Goal: Book appointment/travel/reservation

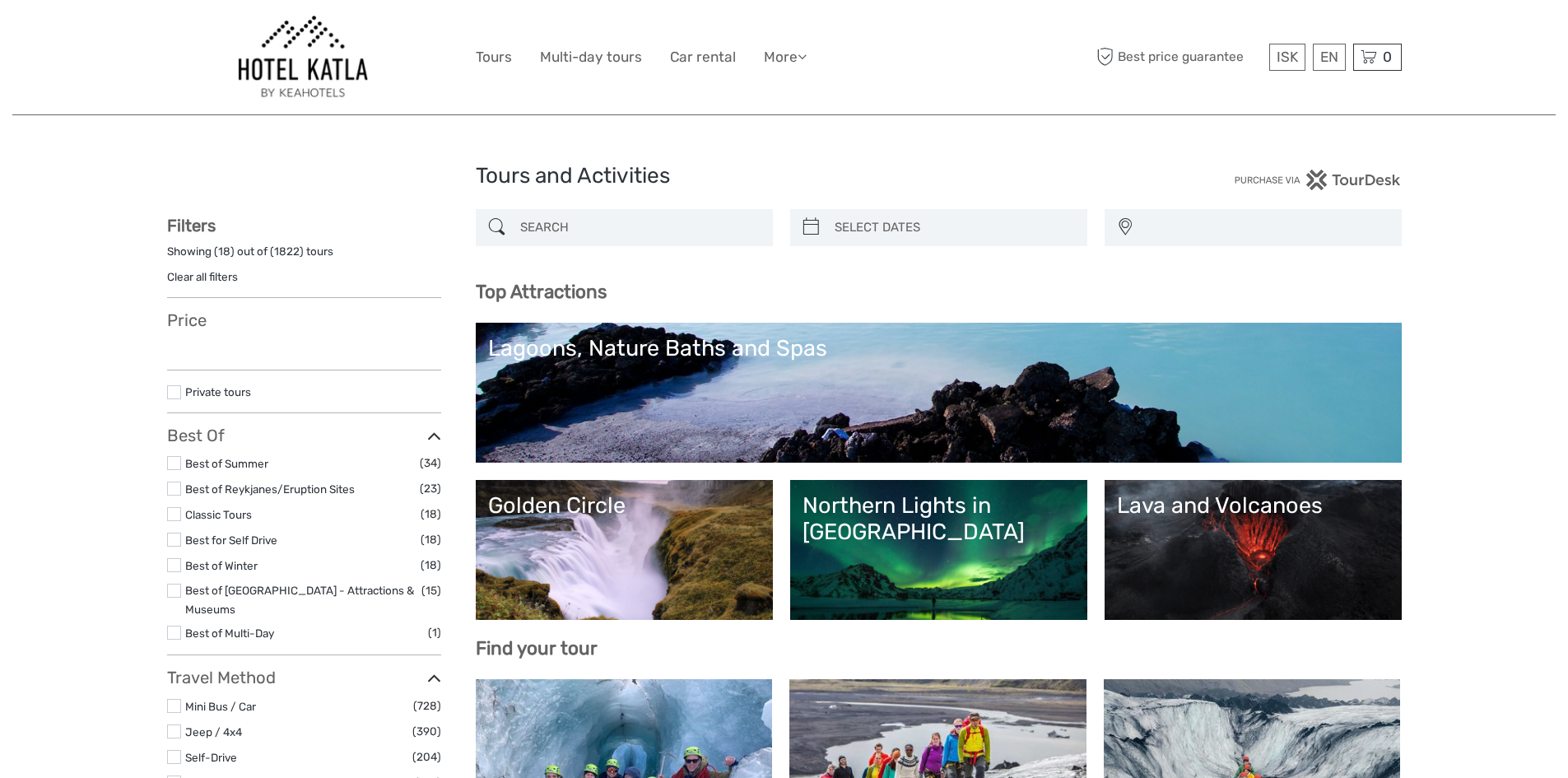
select select
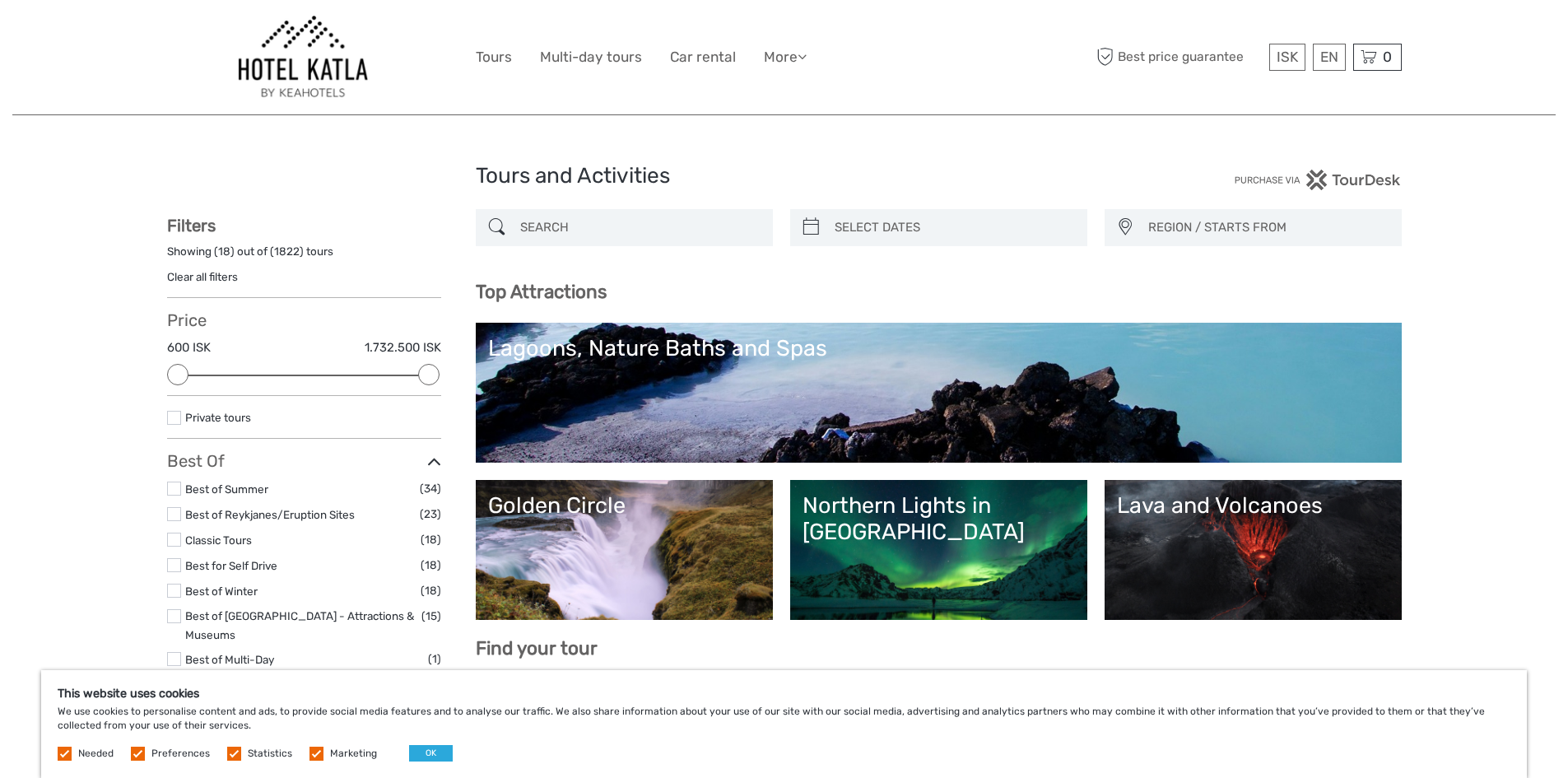
type input "02/10/2025"
click at [937, 240] on input "search" at bounding box center [953, 228] width 251 height 29
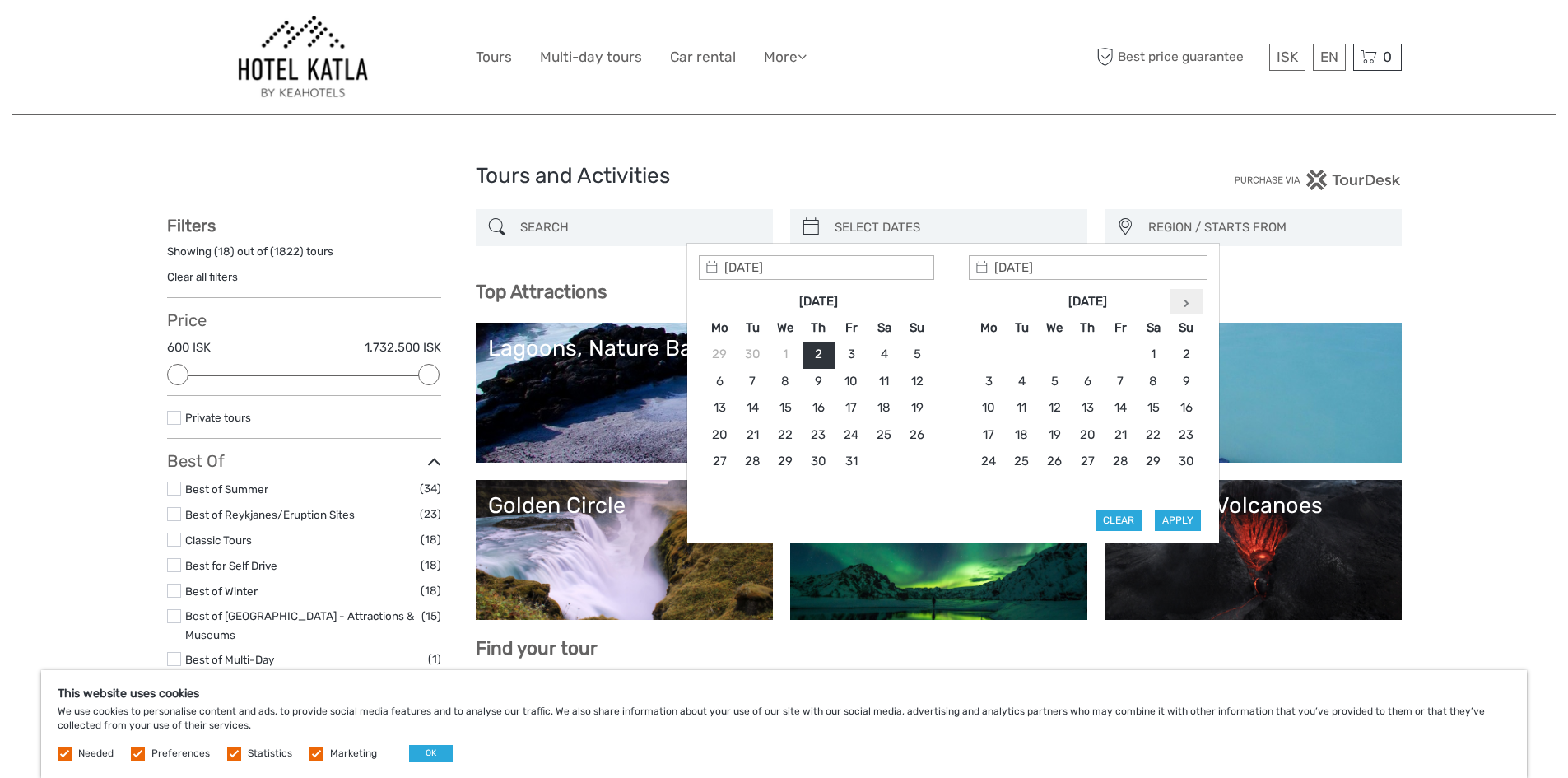
click at [1187, 299] on icon at bounding box center [1187, 303] width 5 height 8
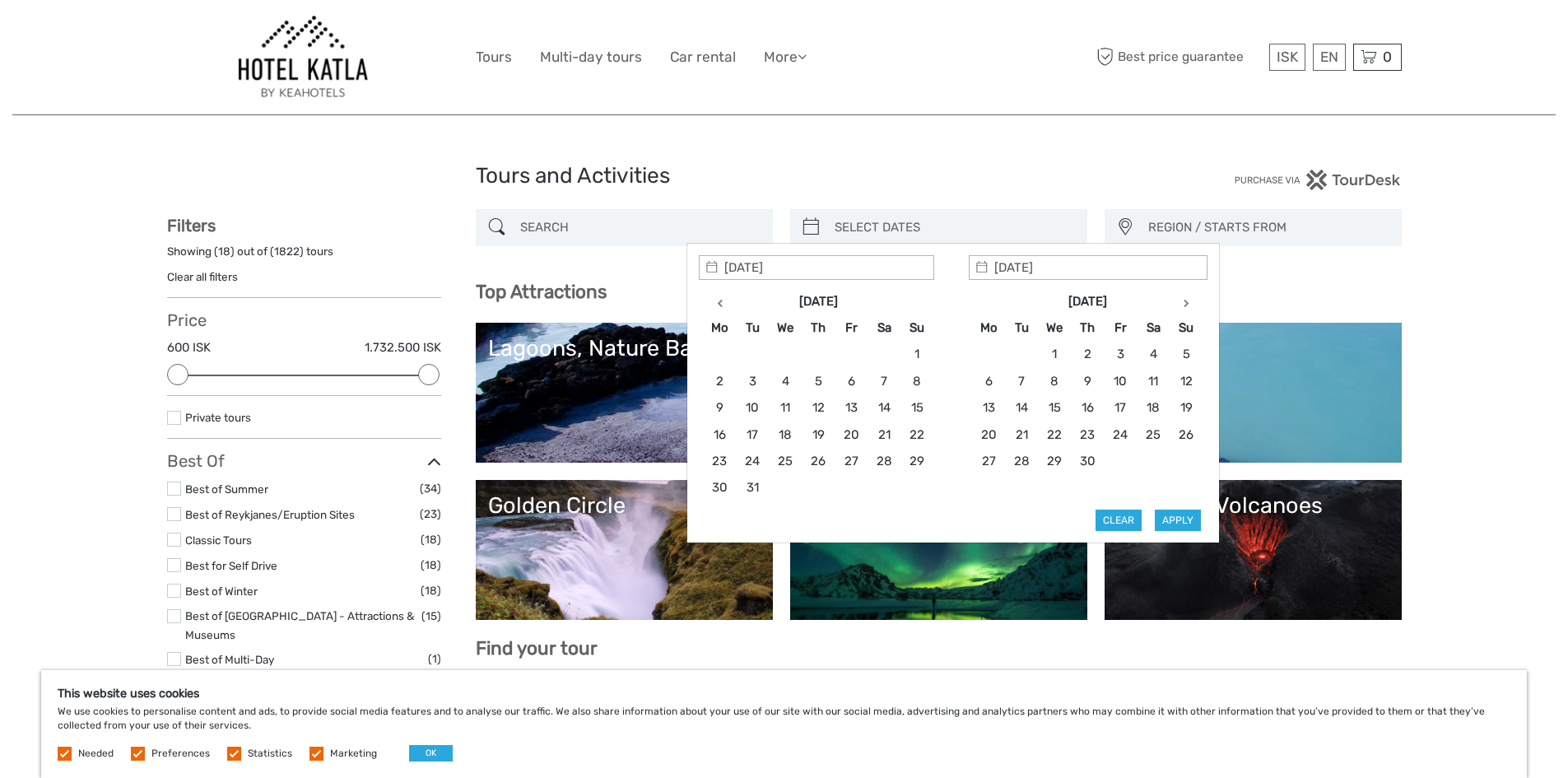
click at [1187, 299] on icon at bounding box center [1187, 303] width 5 height 8
type input "13/08/2026"
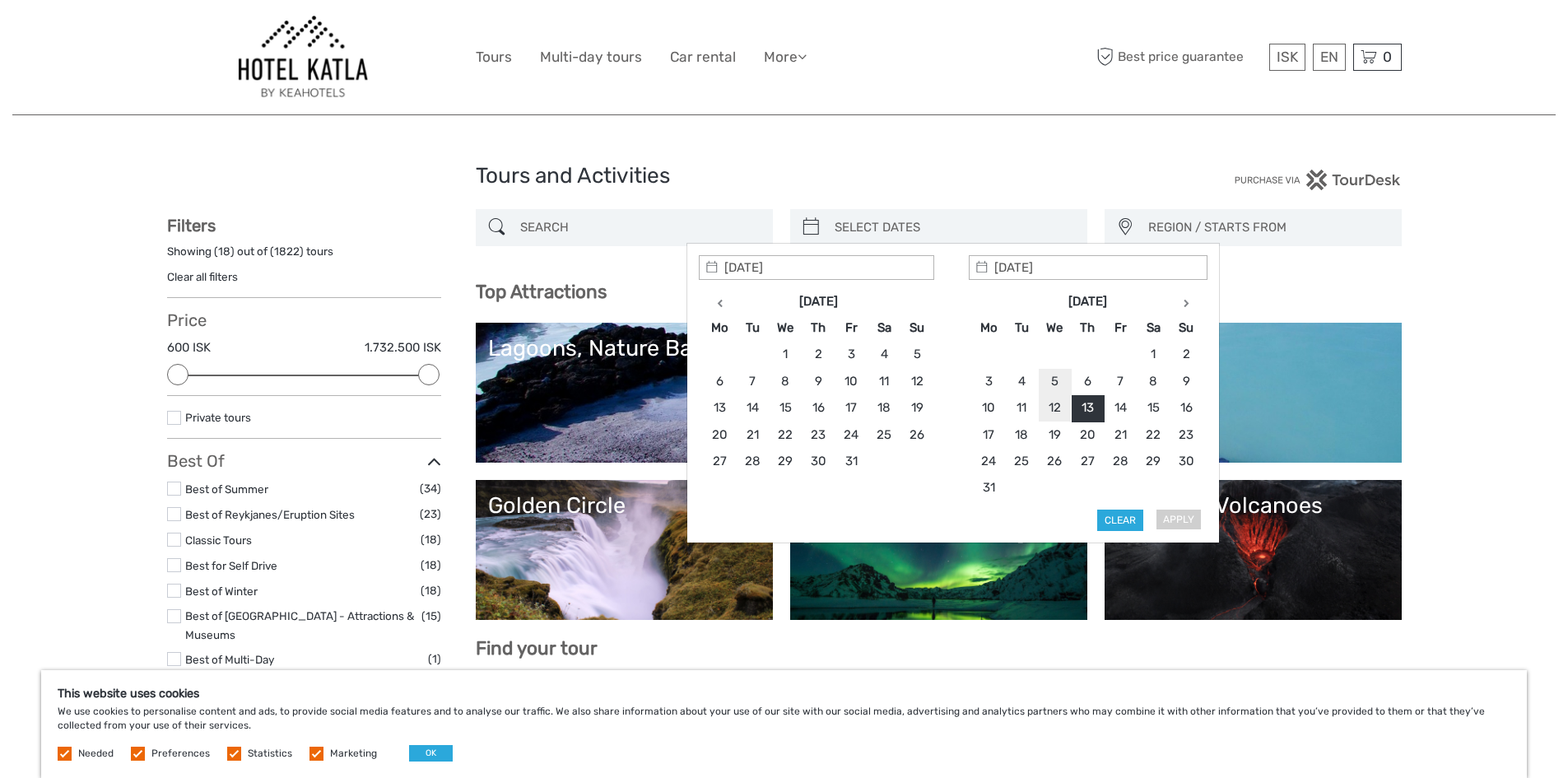
type input "12/08/2026"
click at [1183, 521] on button "Apply" at bounding box center [1178, 520] width 46 height 22
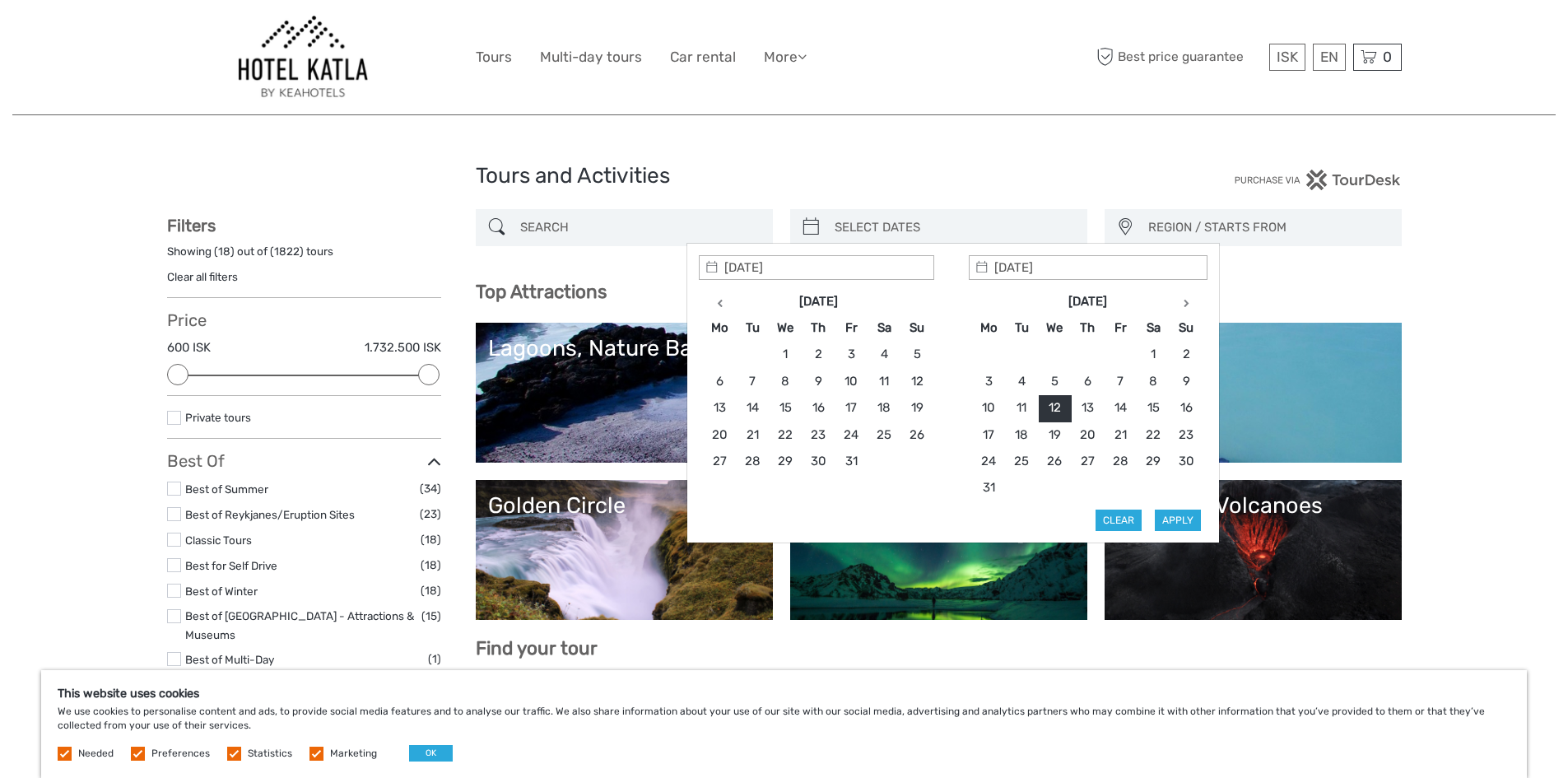
type input "12/08/2026 - 12/08/2026"
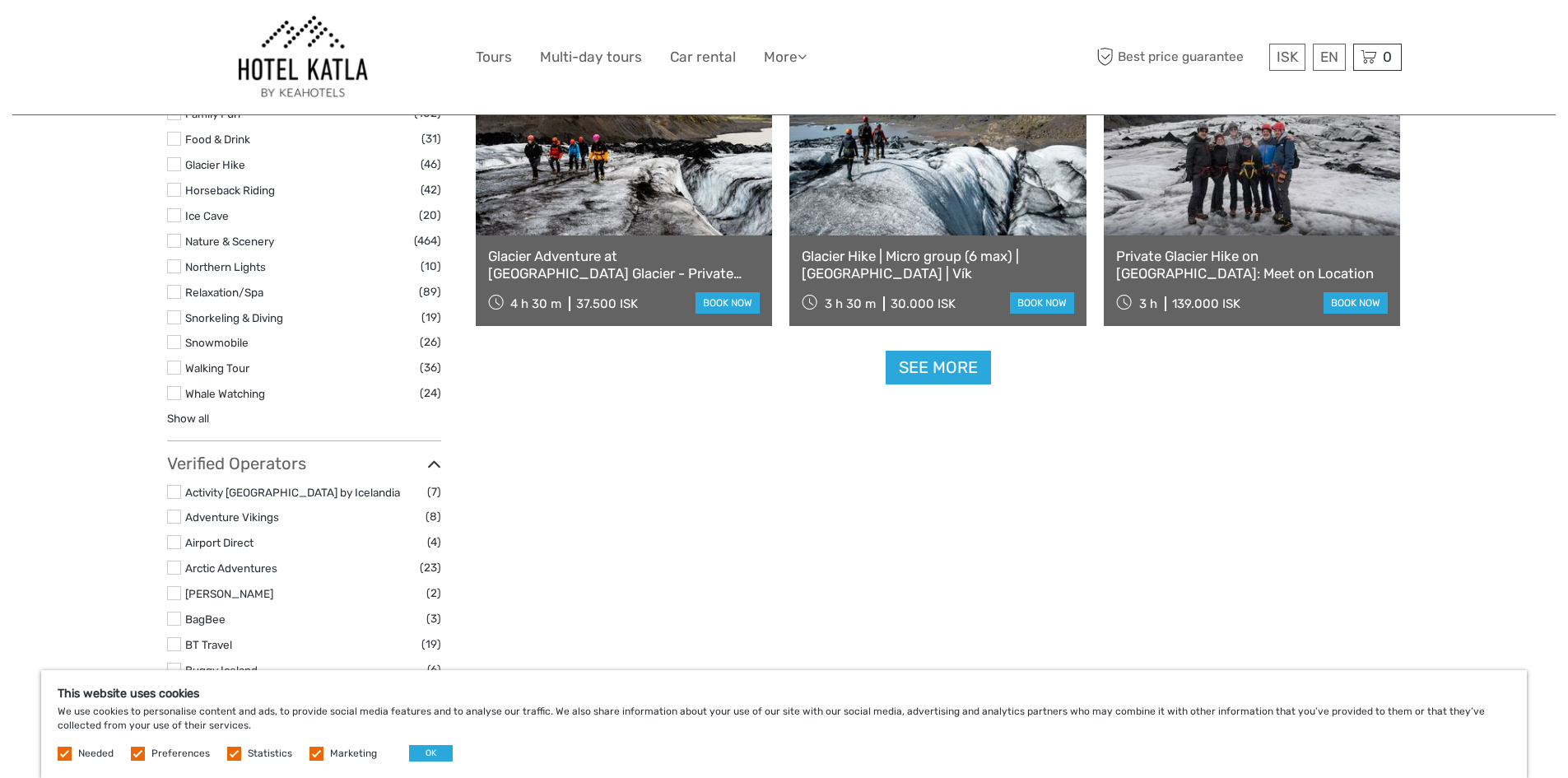
scroll to position [1493, 0]
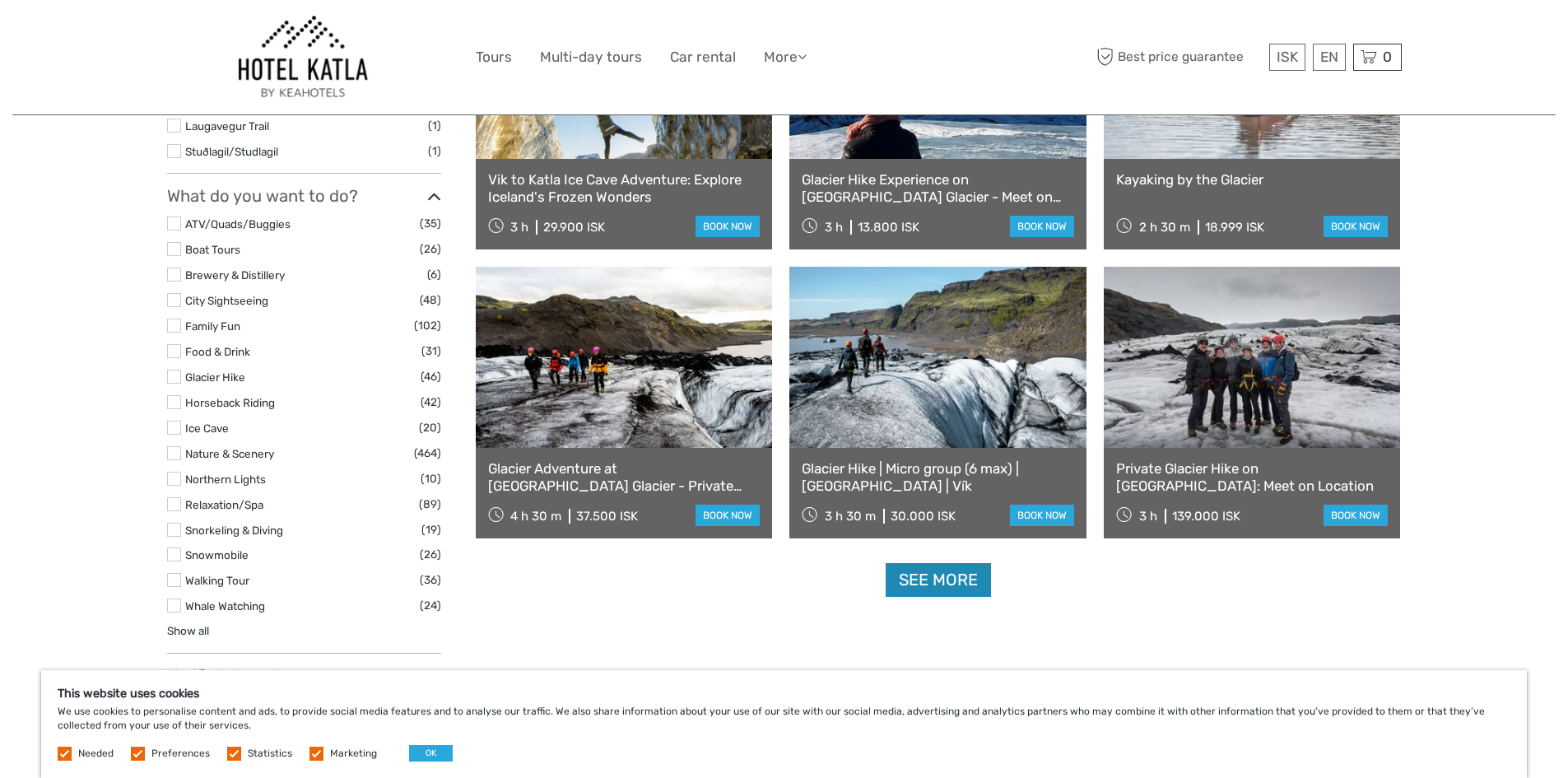
click at [962, 586] on link "See more" at bounding box center [938, 579] width 106 height 33
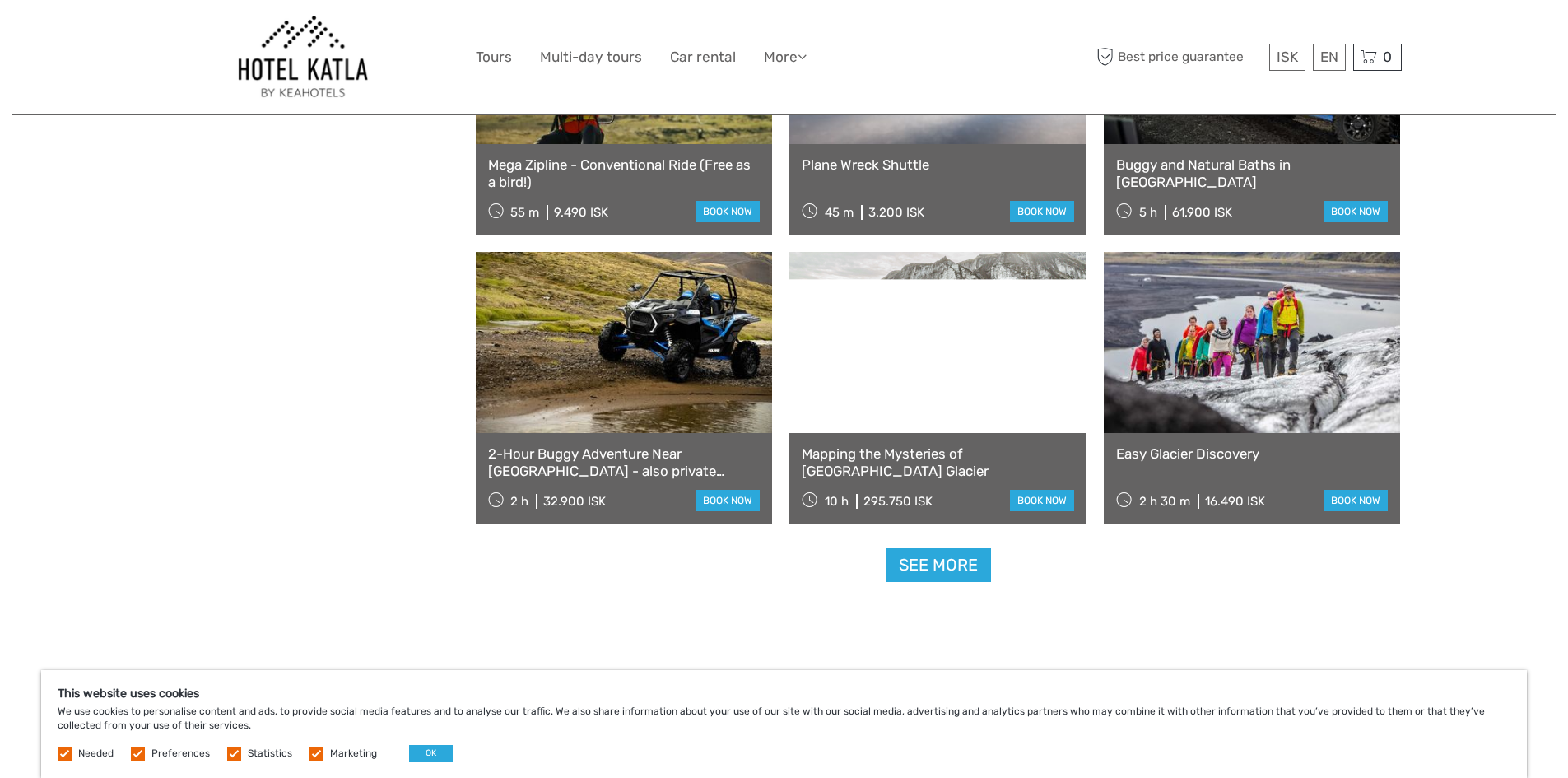
scroll to position [3304, 0]
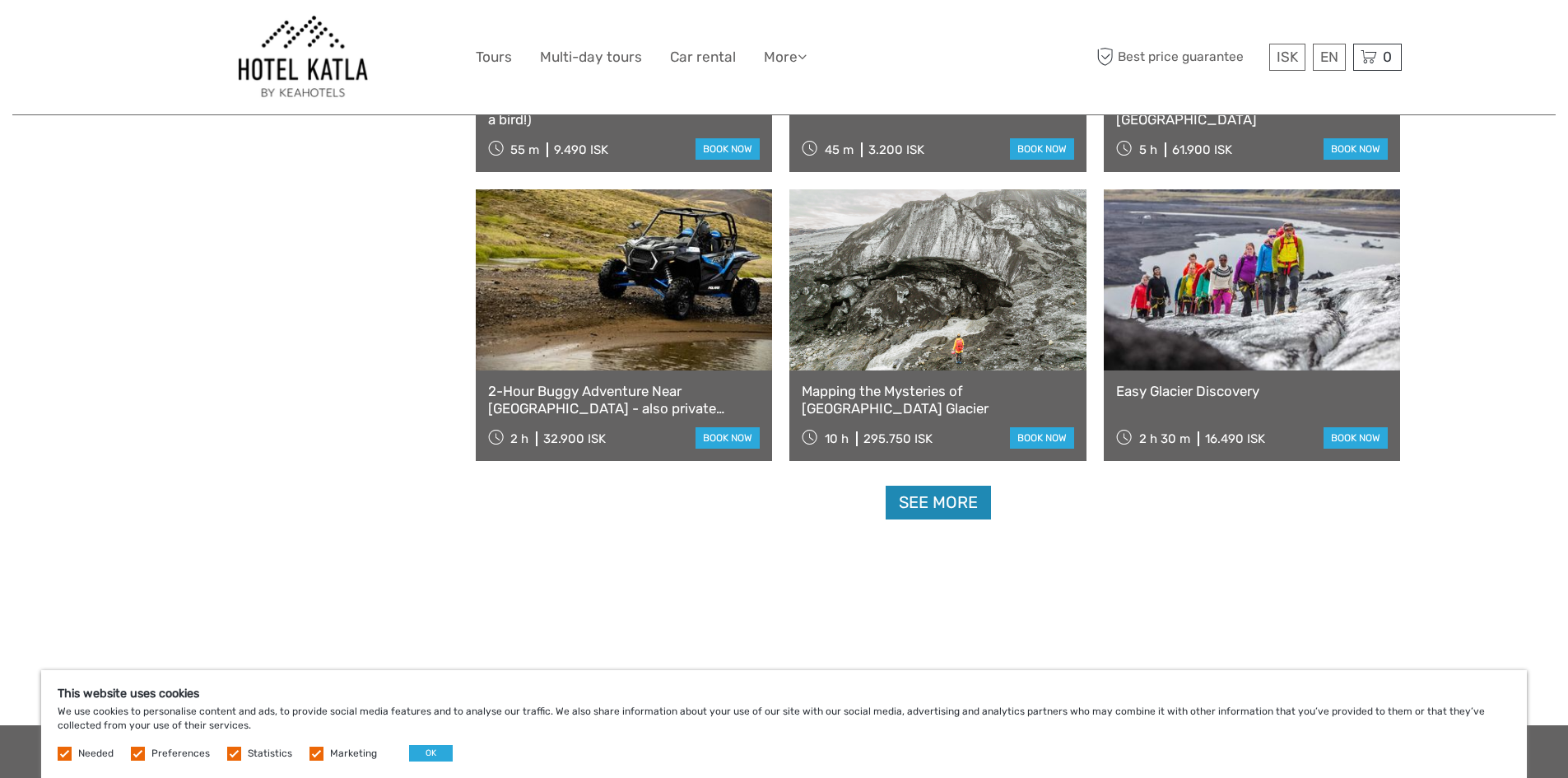
click at [944, 497] on link "See more" at bounding box center [938, 501] width 106 height 33
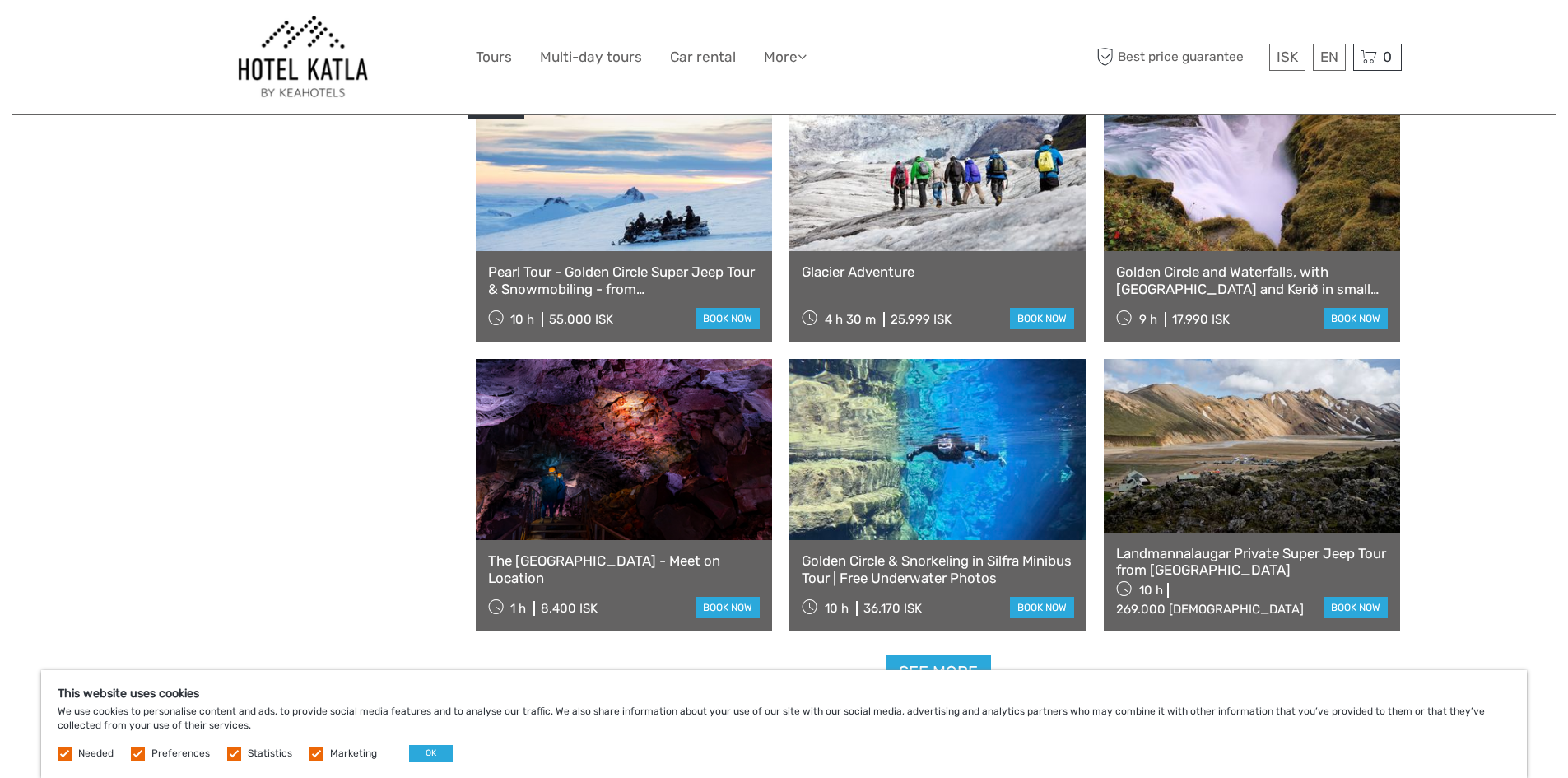
scroll to position [4949, 0]
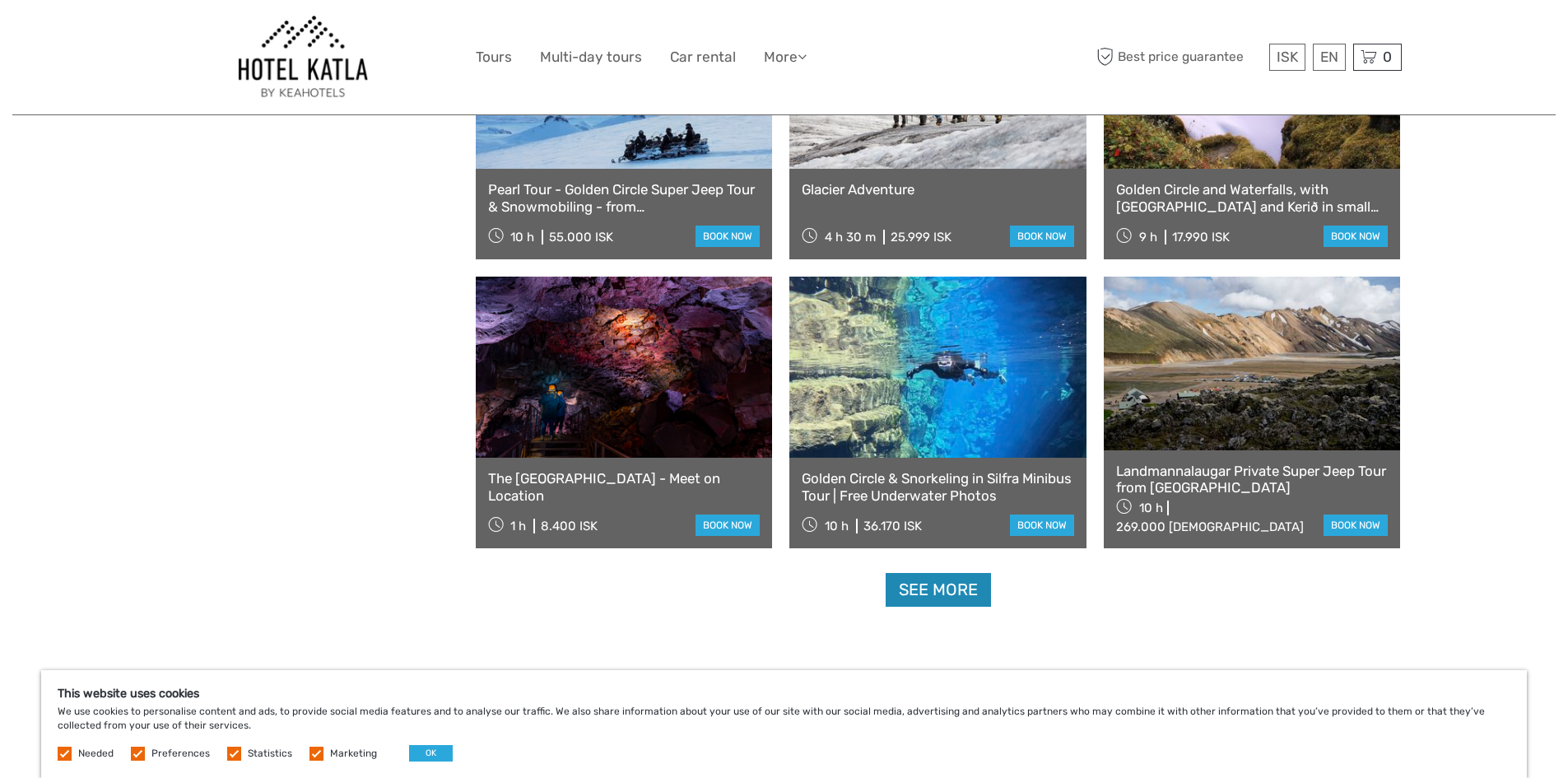
click at [906, 601] on link "See more" at bounding box center [938, 589] width 106 height 33
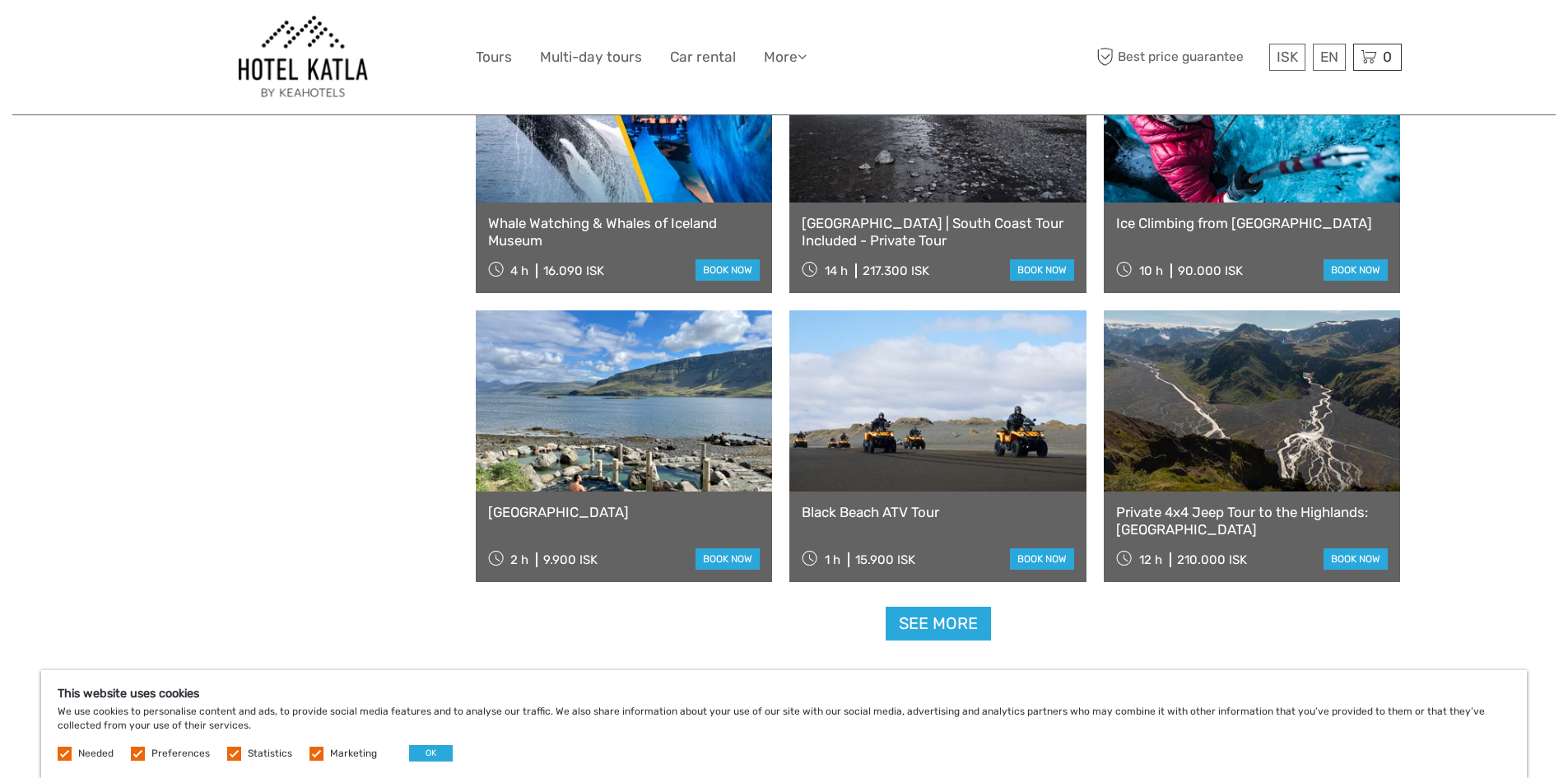
scroll to position [6678, 0]
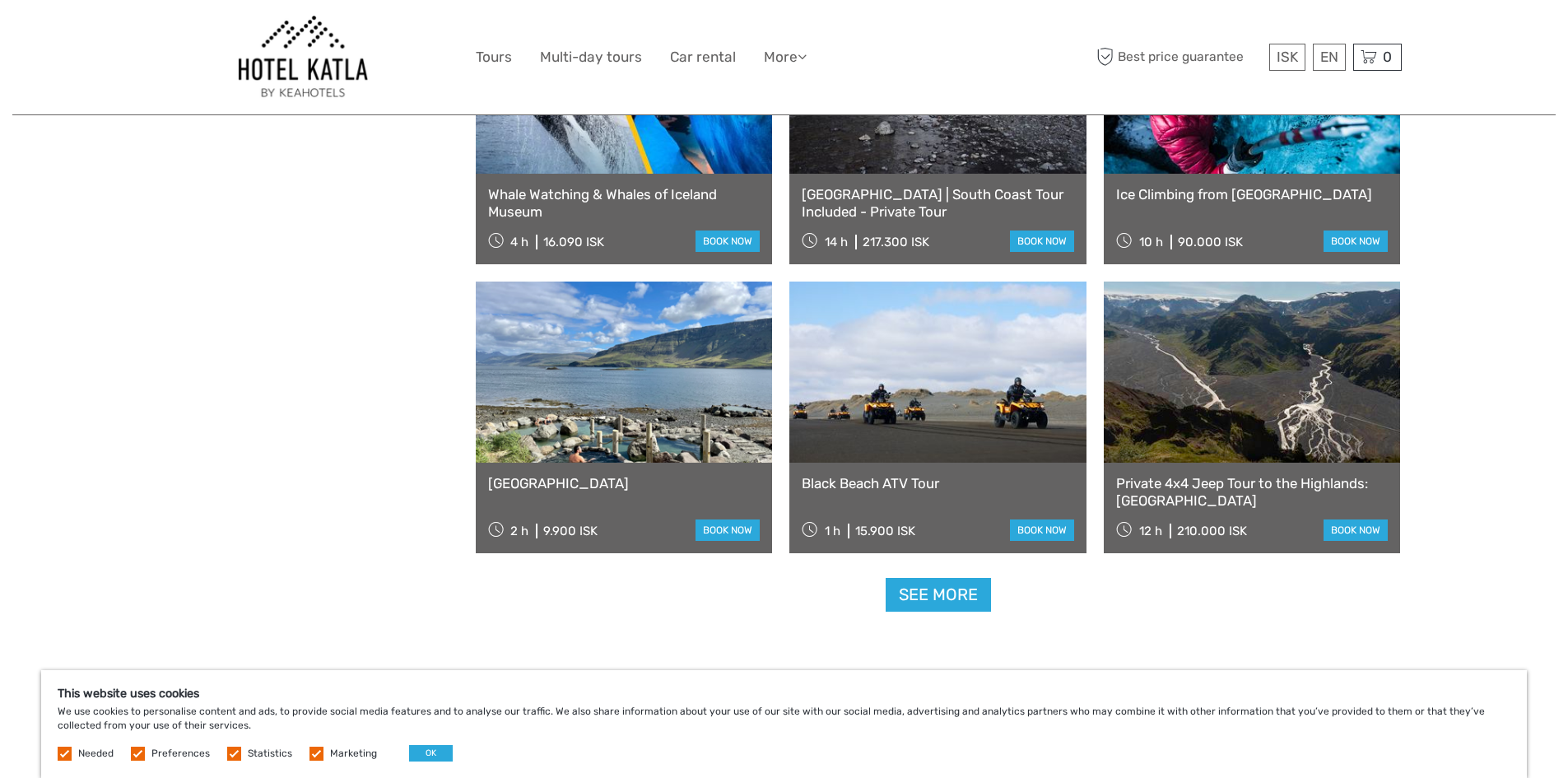
click at [663, 424] on link at bounding box center [624, 371] width 297 height 181
